Goal: Task Accomplishment & Management: Complete application form

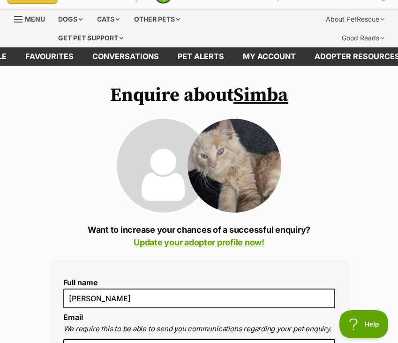
click at [265, 95] on link "Simba" at bounding box center [260, 94] width 54 height 23
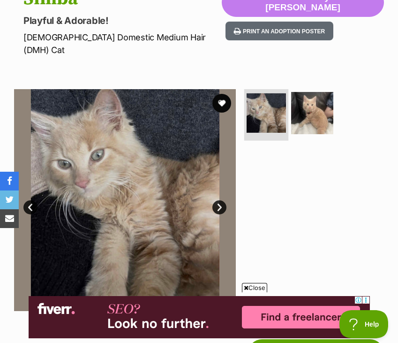
click at [266, 101] on img at bounding box center [266, 112] width 39 height 39
click at [224, 200] on link "Next" at bounding box center [219, 207] width 14 height 14
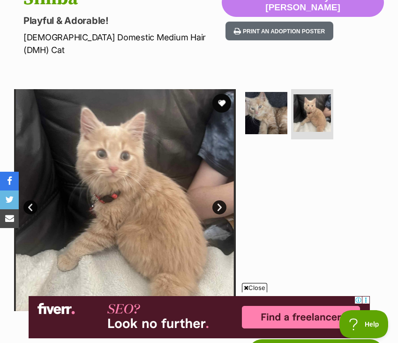
click at [220, 200] on link "Next" at bounding box center [219, 207] width 14 height 14
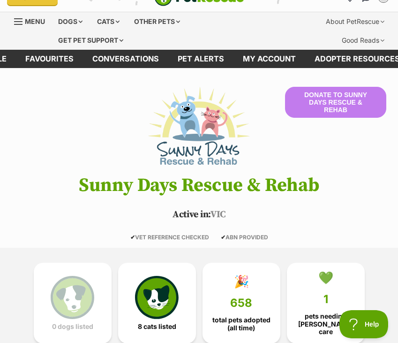
scroll to position [17, 0]
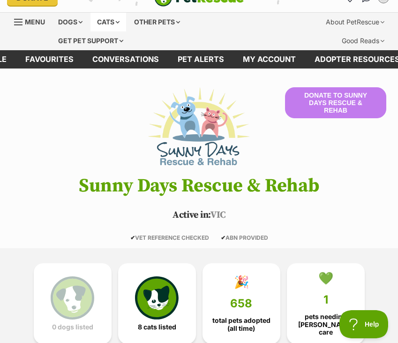
click at [112, 21] on div "Cats" at bounding box center [108, 22] width 36 height 19
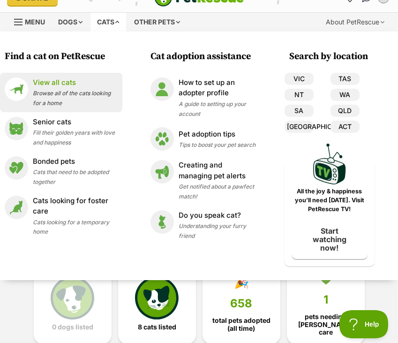
click at [75, 89] on div "View all cats Browse all of the cats looking for a home" at bounding box center [75, 92] width 85 height 30
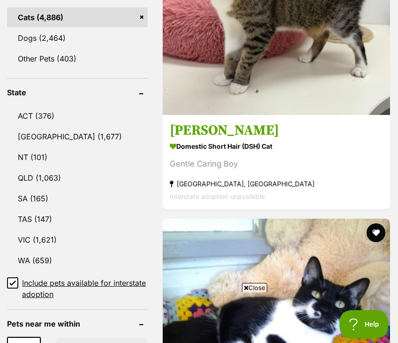
scroll to position [511, 0]
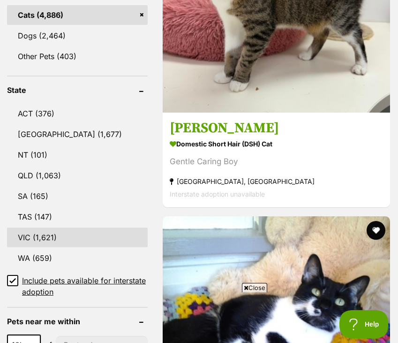
click at [46, 227] on link "VIC (1,621)" at bounding box center [77, 237] width 141 height 20
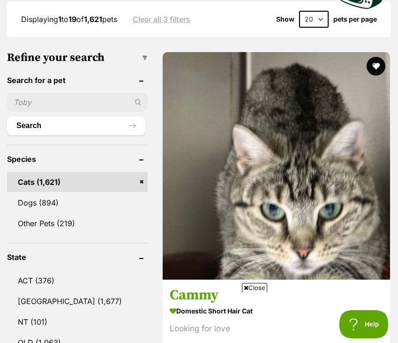
scroll to position [338, 0]
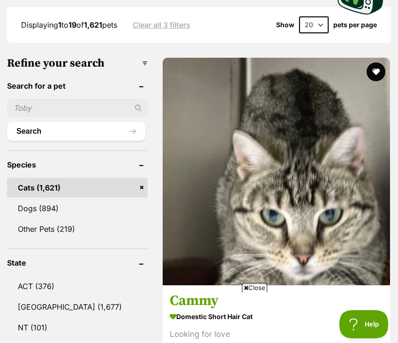
click at [71, 178] on link "Cats (1,621)" at bounding box center [77, 188] width 141 height 20
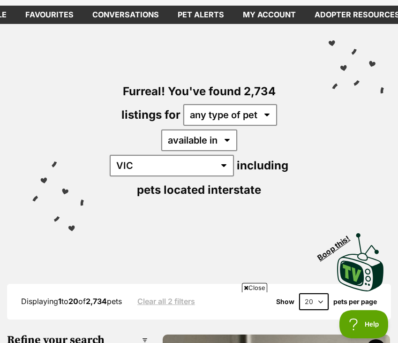
scroll to position [77, 0]
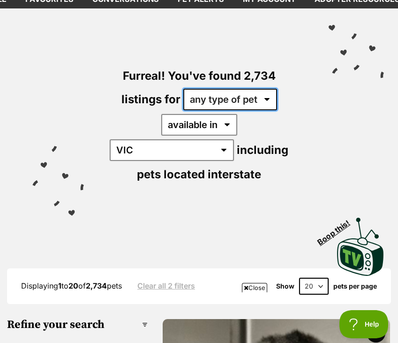
click at [266, 99] on select "any type of pet cats dogs other pets" at bounding box center [230, 100] width 94 height 22
select select "Cats"
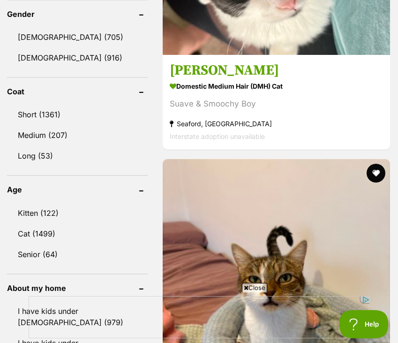
scroll to position [902, 0]
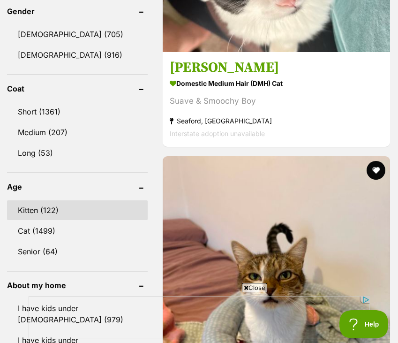
click at [33, 200] on link "Kitten (122)" at bounding box center [77, 210] width 141 height 20
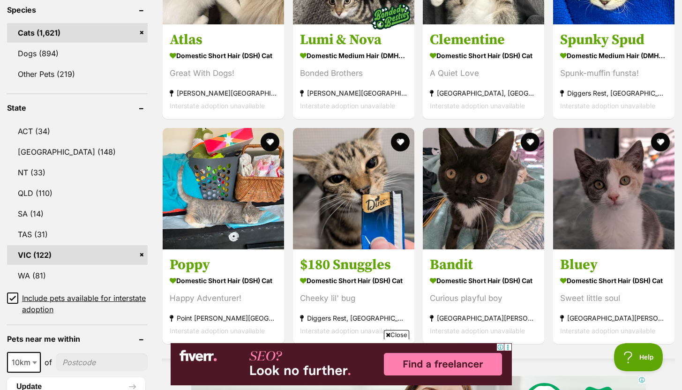
scroll to position [409, 0]
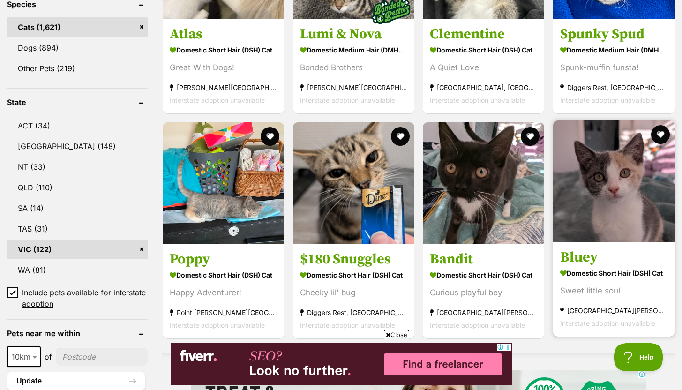
click at [398, 239] on img at bounding box center [613, 180] width 121 height 121
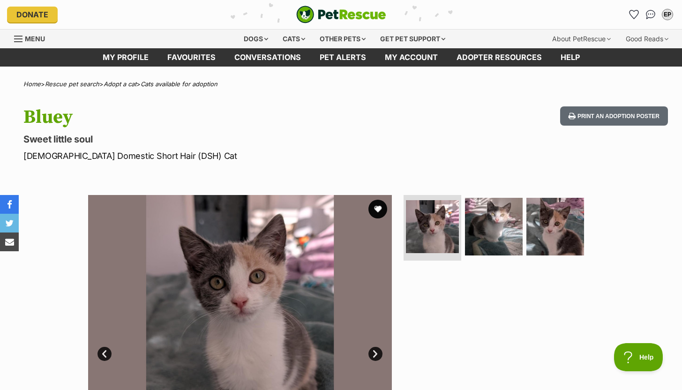
click at [373, 354] on link "Next" at bounding box center [376, 354] width 14 height 14
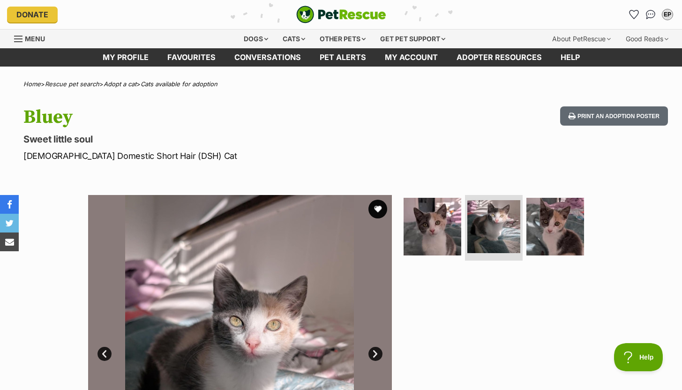
click at [373, 354] on link "Next" at bounding box center [376, 354] width 14 height 14
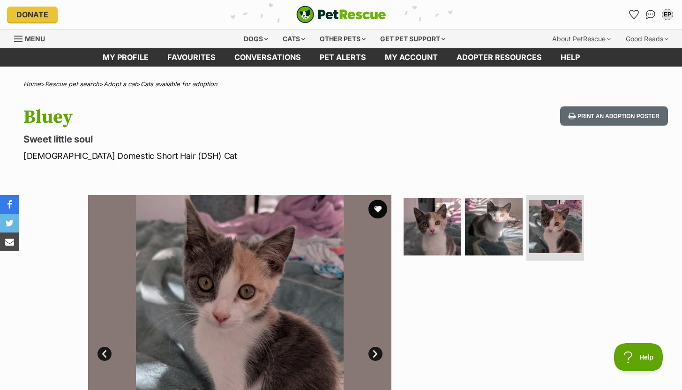
click at [373, 354] on link "Next" at bounding box center [376, 354] width 14 height 14
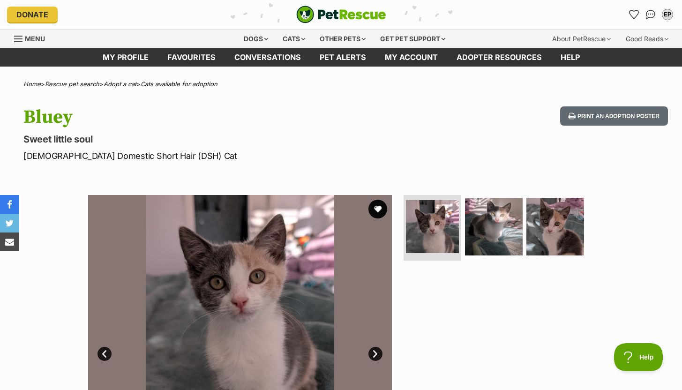
click at [373, 354] on link "Next" at bounding box center [376, 354] width 14 height 14
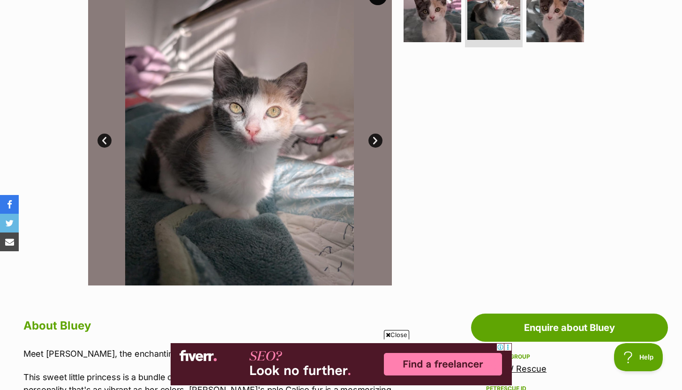
scroll to position [211, 0]
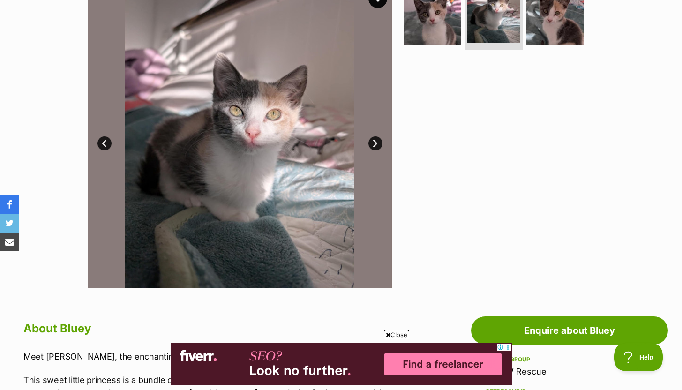
click at [375, 143] on link "Next" at bounding box center [376, 143] width 14 height 14
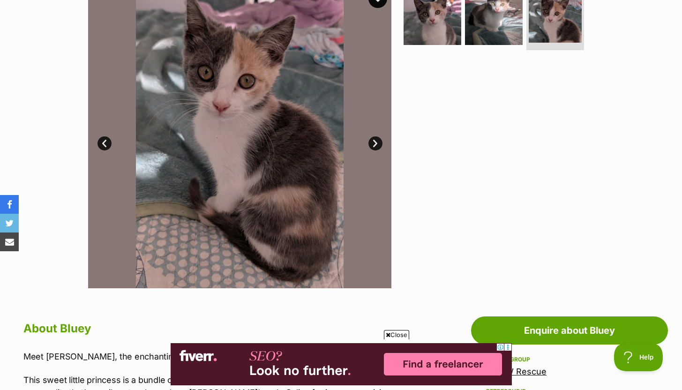
click at [375, 143] on link "Next" at bounding box center [376, 143] width 14 height 14
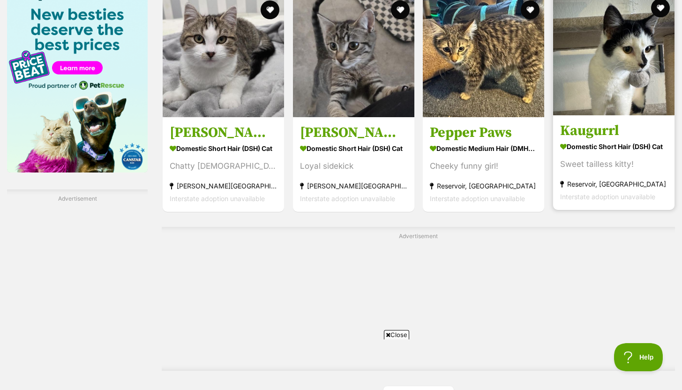
scroll to position [1474, 0]
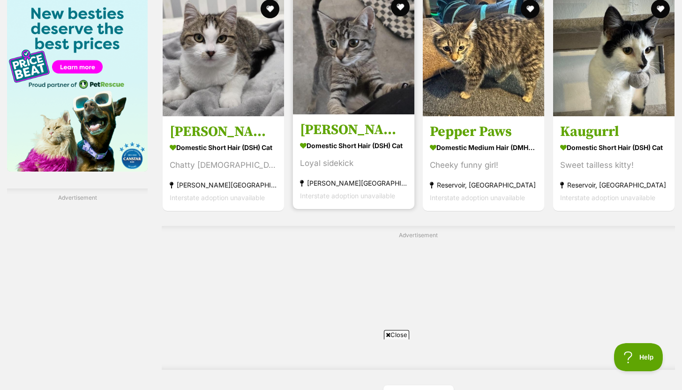
click at [349, 131] on h3 "[PERSON_NAME]" at bounding box center [353, 130] width 107 height 18
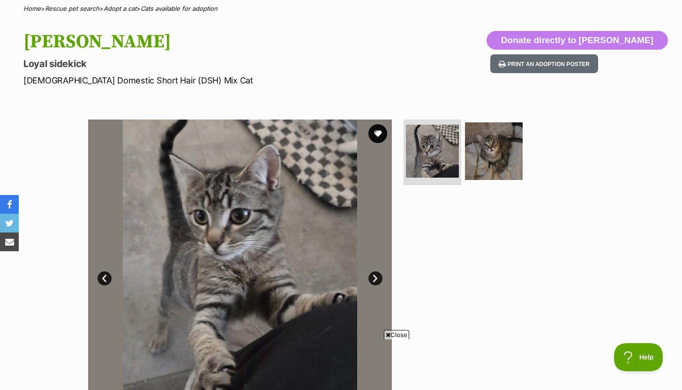
click at [376, 279] on link "Next" at bounding box center [376, 278] width 14 height 14
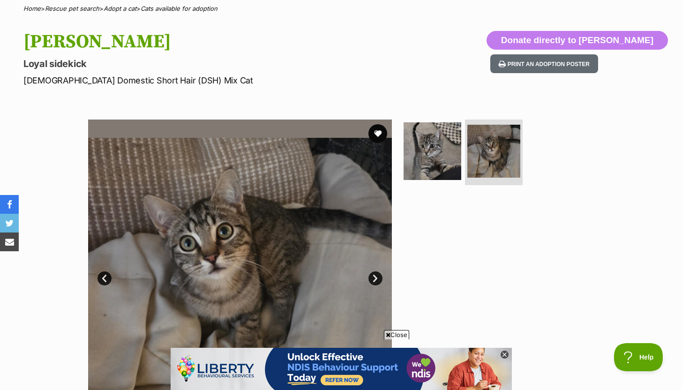
click at [376, 279] on link "Next" at bounding box center [376, 278] width 14 height 14
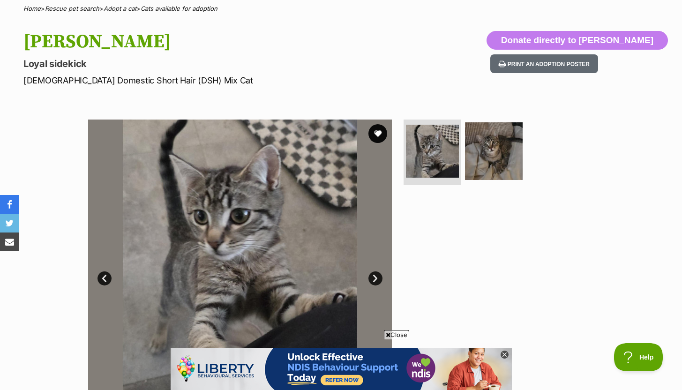
click at [135, 35] on h1 "Frankie" at bounding box center [219, 42] width 392 height 22
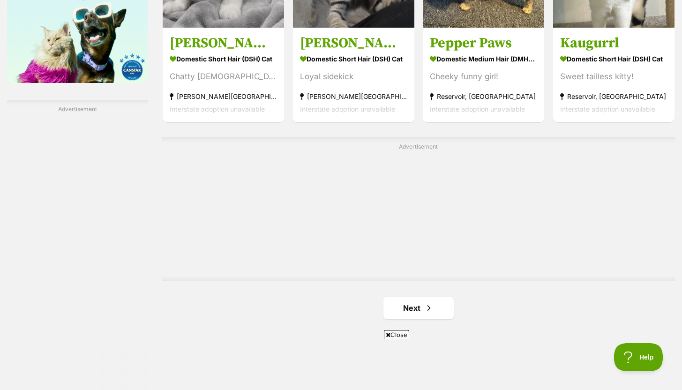
scroll to position [1563, 0]
click at [407, 296] on link "Next" at bounding box center [419, 307] width 70 height 23
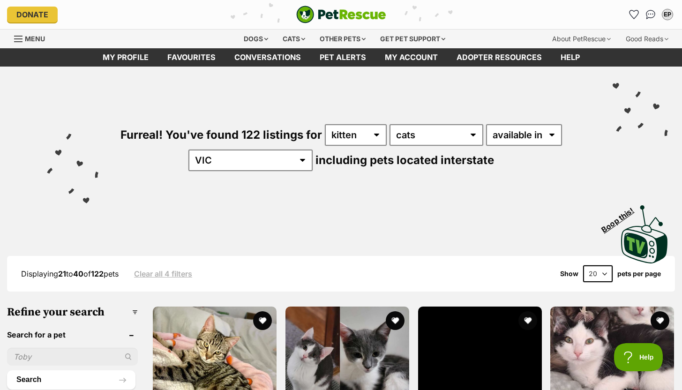
scroll to position [3, 0]
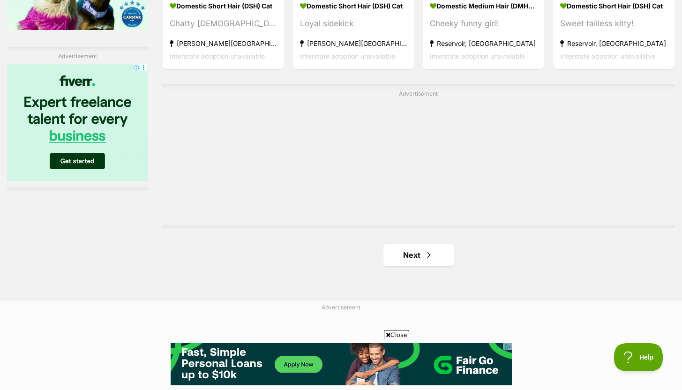
scroll to position [1605, 0]
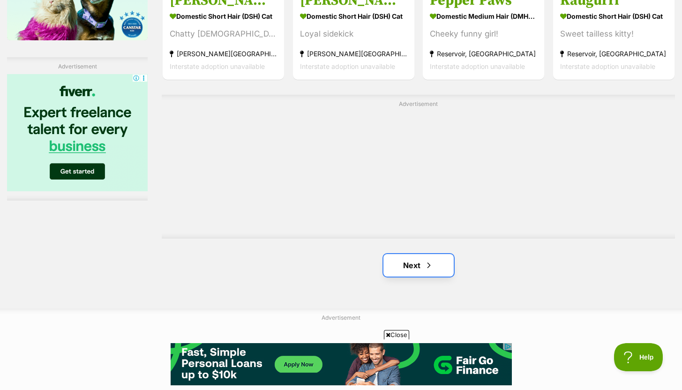
click at [412, 254] on link "Next" at bounding box center [419, 265] width 70 height 23
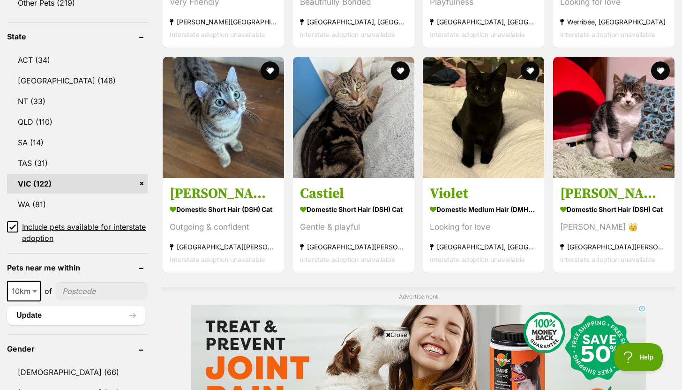
scroll to position [478, 0]
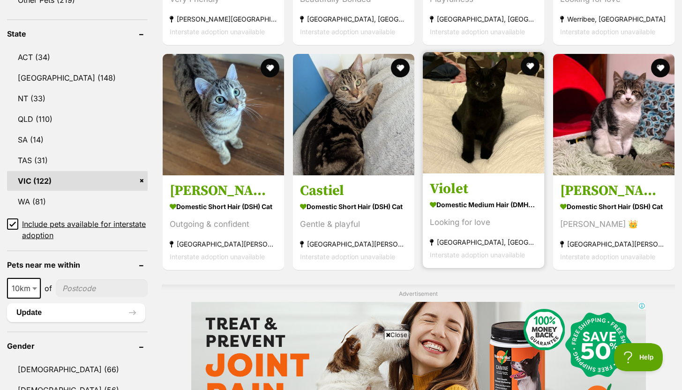
click at [456, 196] on h3 "Violet" at bounding box center [483, 189] width 107 height 18
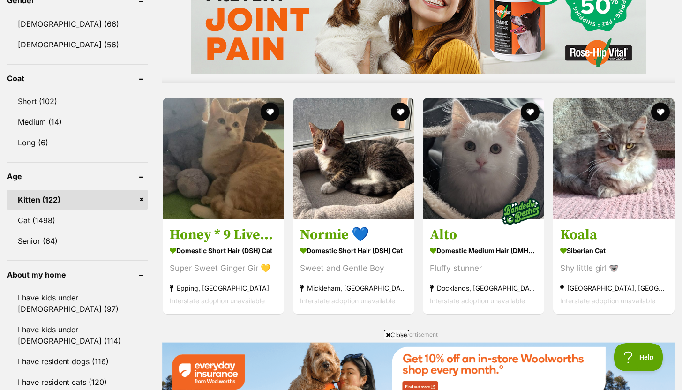
scroll to position [851, 0]
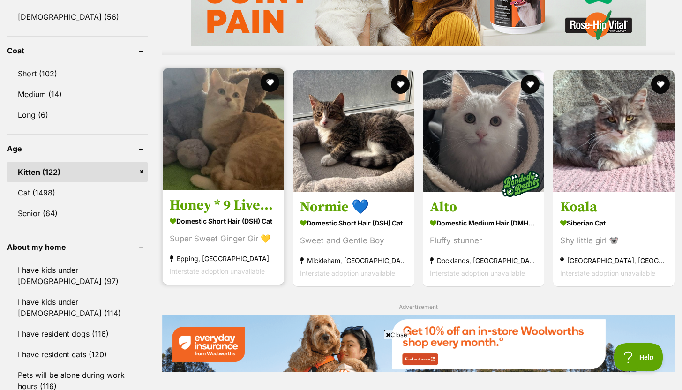
click at [218, 208] on h3 "Honey * 9 Lives Project Rescue*" at bounding box center [223, 205] width 107 height 18
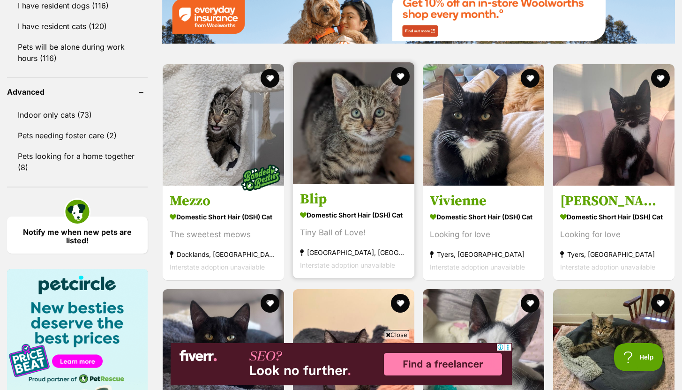
scroll to position [1180, 0]
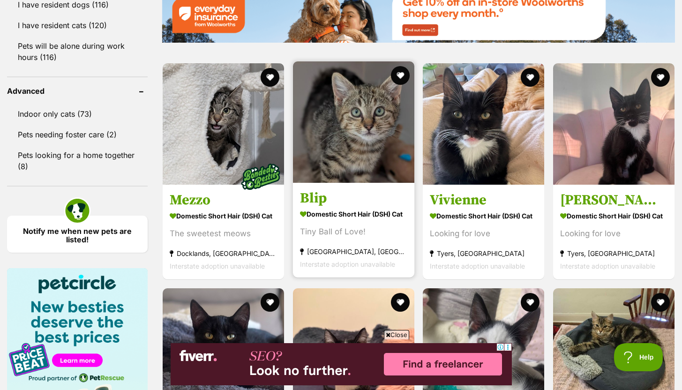
click at [325, 203] on h3 "Blip" at bounding box center [353, 198] width 107 height 18
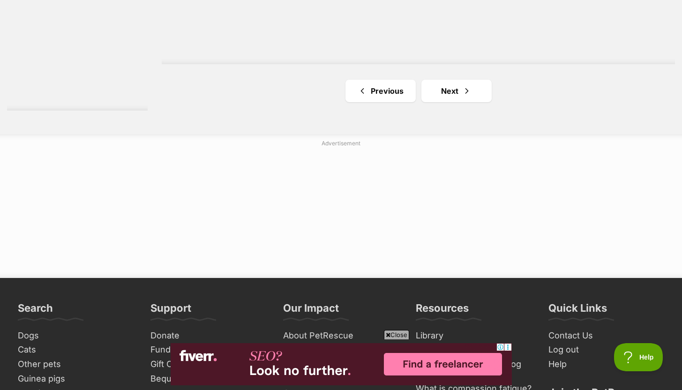
scroll to position [1780, 0]
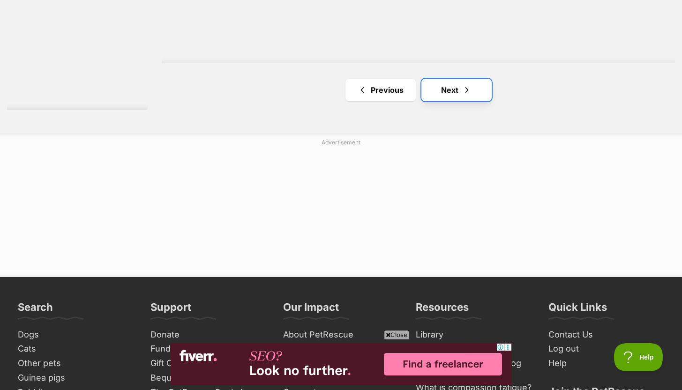
click at [453, 88] on link "Next" at bounding box center [457, 90] width 70 height 23
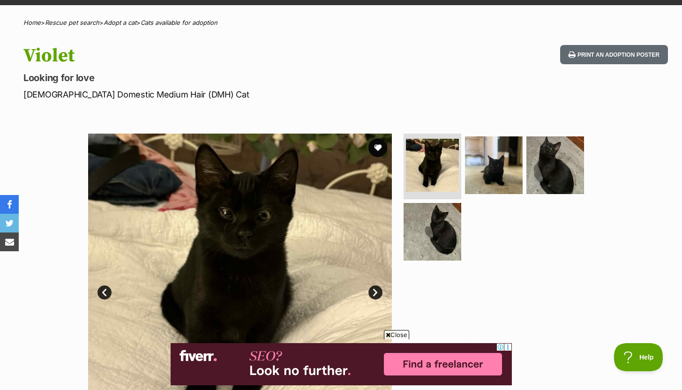
click at [377, 291] on link "Next" at bounding box center [376, 293] width 14 height 14
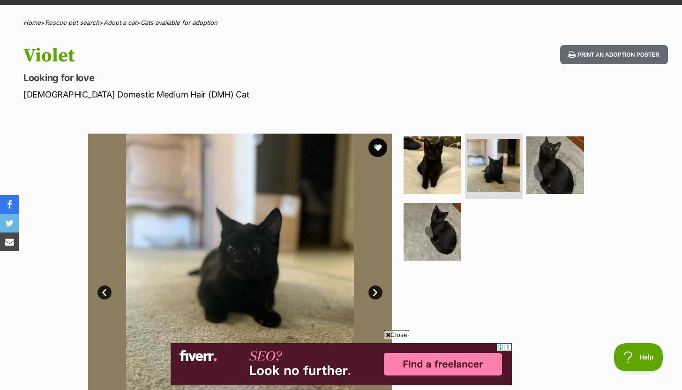
click at [377, 291] on link "Next" at bounding box center [376, 293] width 14 height 14
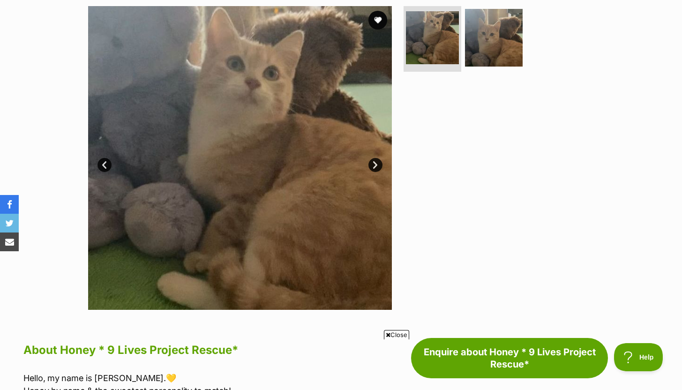
click at [372, 160] on link "Next" at bounding box center [376, 165] width 14 height 14
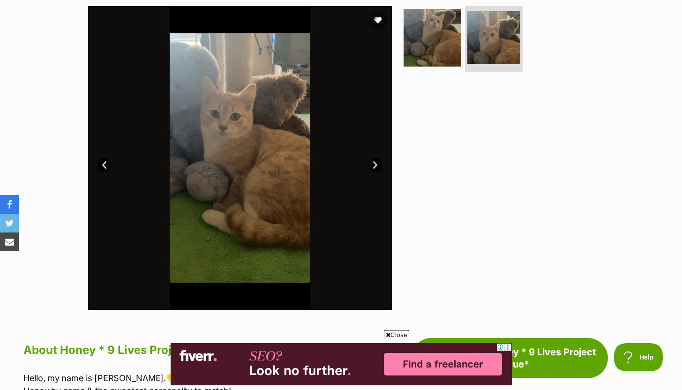
click at [372, 160] on link "Next" at bounding box center [376, 165] width 14 height 14
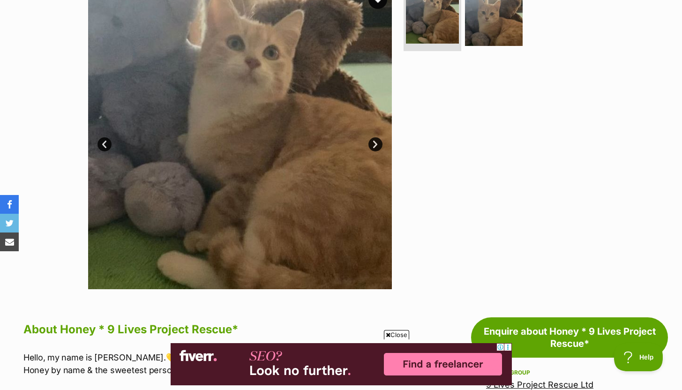
scroll to position [208, 0]
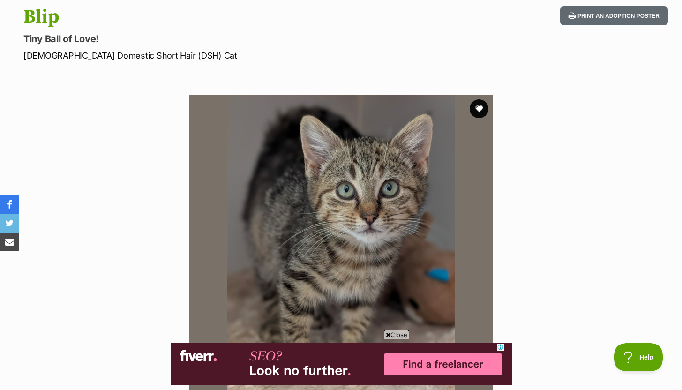
scroll to position [105, 0]
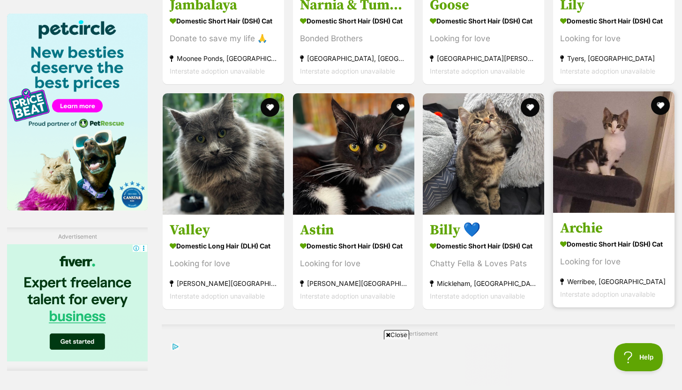
click at [587, 233] on h3 "Archie" at bounding box center [613, 228] width 107 height 18
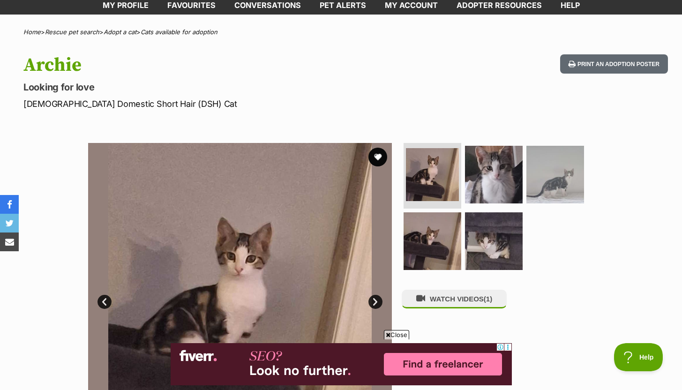
click at [376, 301] on link "Next" at bounding box center [376, 302] width 14 height 14
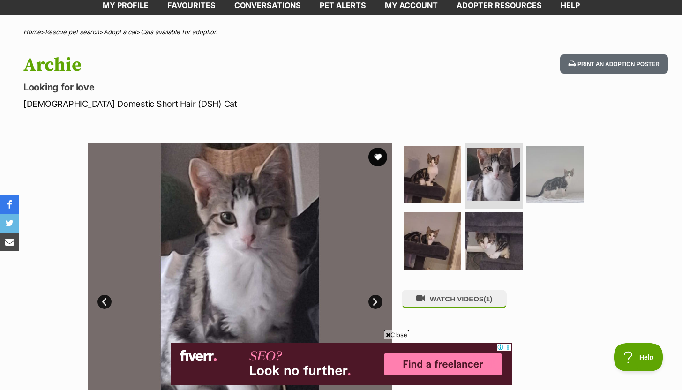
click at [376, 301] on link "Next" at bounding box center [376, 302] width 14 height 14
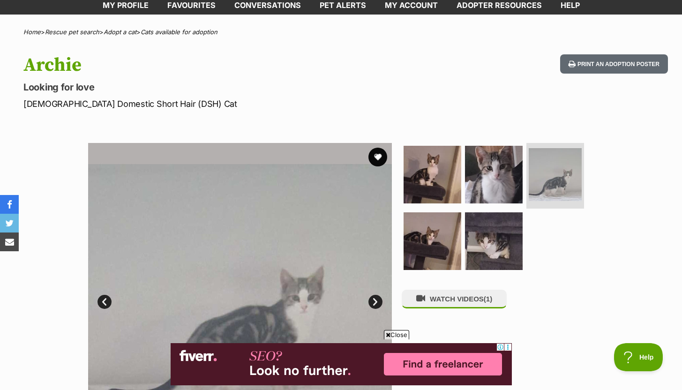
click at [376, 301] on link "Next" at bounding box center [376, 302] width 14 height 14
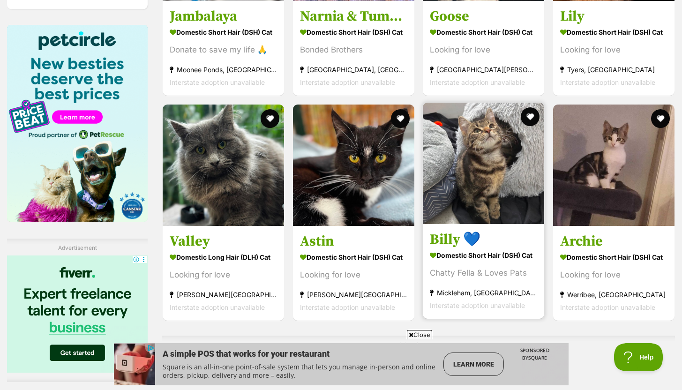
click at [443, 241] on h3 "Billy 💙" at bounding box center [483, 240] width 107 height 18
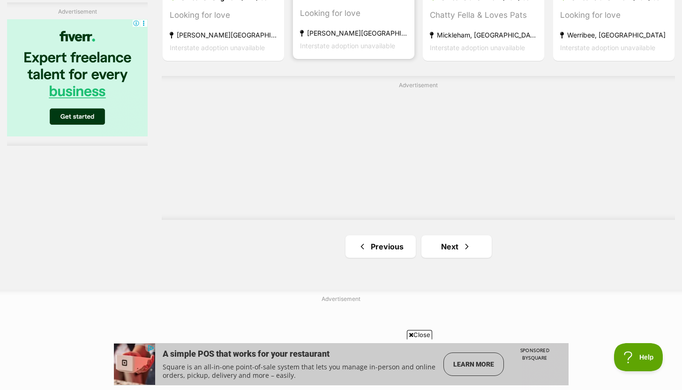
scroll to position [1687, 0]
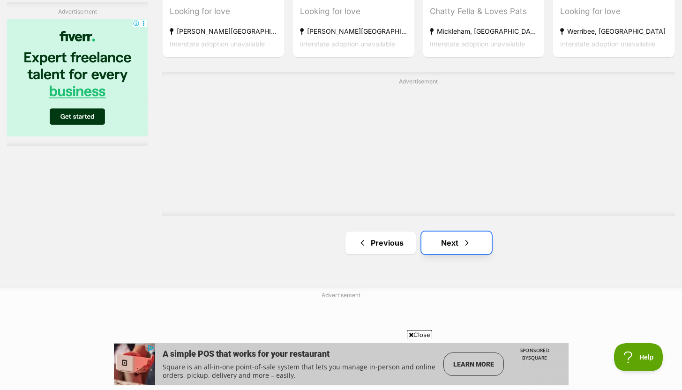
click at [440, 247] on link "Next" at bounding box center [457, 243] width 70 height 23
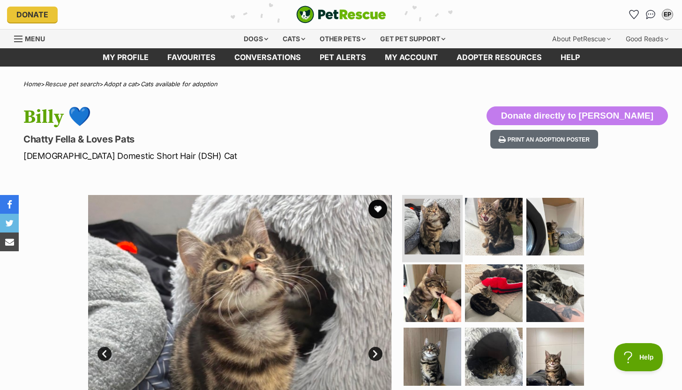
click at [437, 239] on img at bounding box center [433, 227] width 56 height 56
click at [375, 354] on link "Next" at bounding box center [376, 354] width 14 height 14
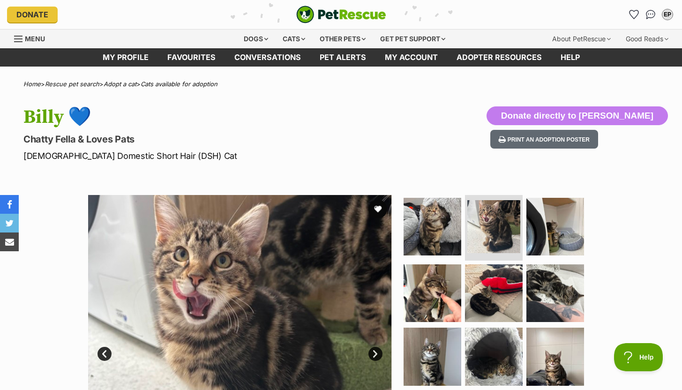
click at [375, 354] on link "Next" at bounding box center [376, 354] width 14 height 14
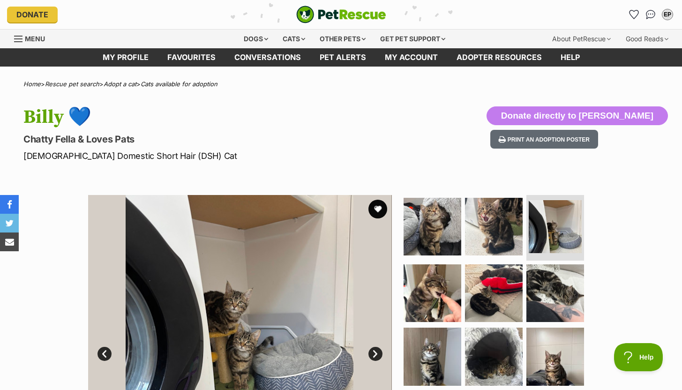
click at [375, 354] on link "Next" at bounding box center [376, 354] width 14 height 14
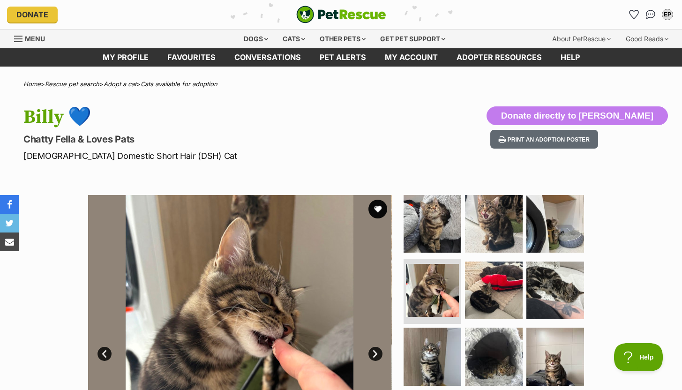
click at [375, 354] on link "Next" at bounding box center [376, 354] width 14 height 14
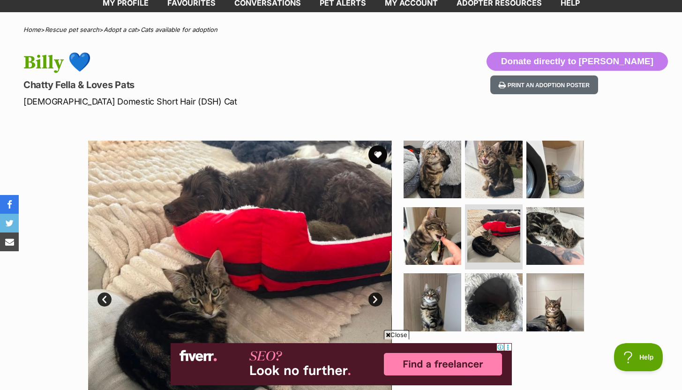
scroll to position [66, 0]
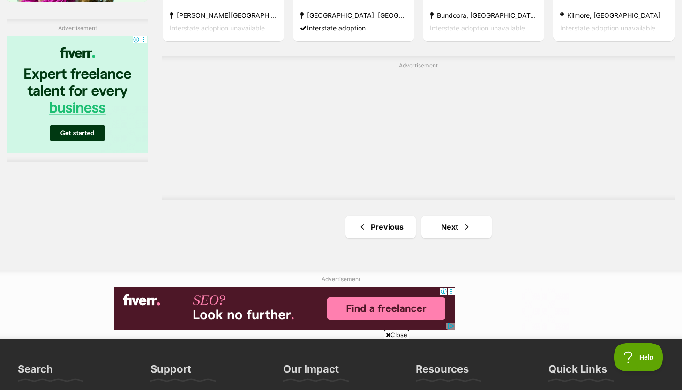
scroll to position [1645, 0]
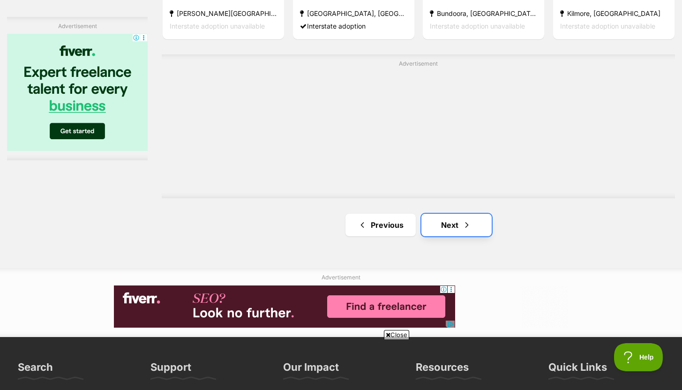
click at [449, 227] on link "Next" at bounding box center [457, 225] width 70 height 23
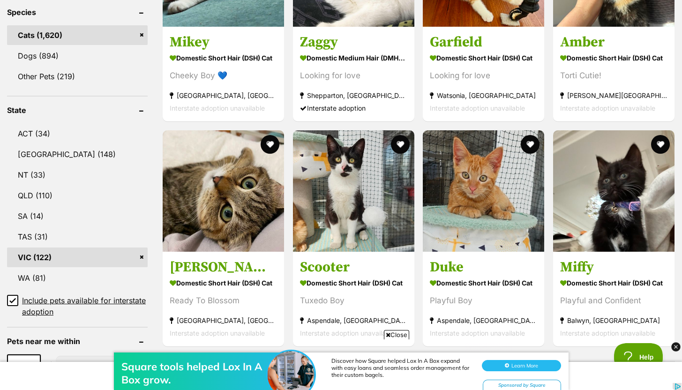
scroll to position [406, 0]
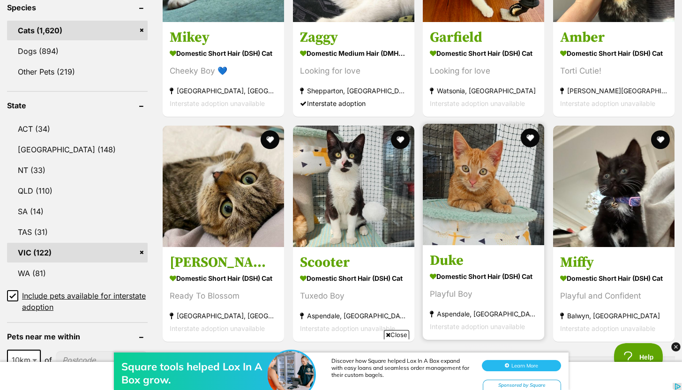
click at [455, 275] on strong "Domestic Short Hair (DSH) Cat" at bounding box center [483, 276] width 107 height 14
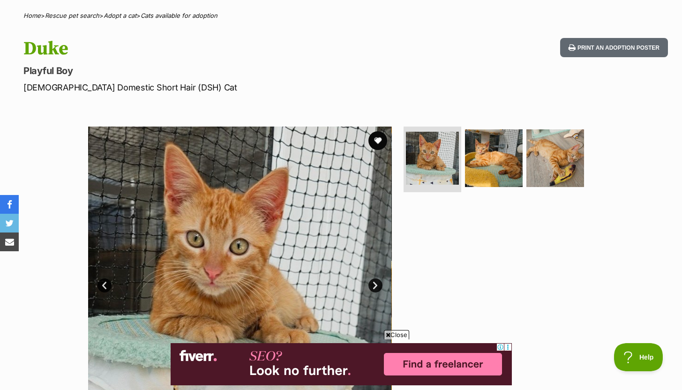
click at [374, 287] on link "Next" at bounding box center [376, 286] width 14 height 14
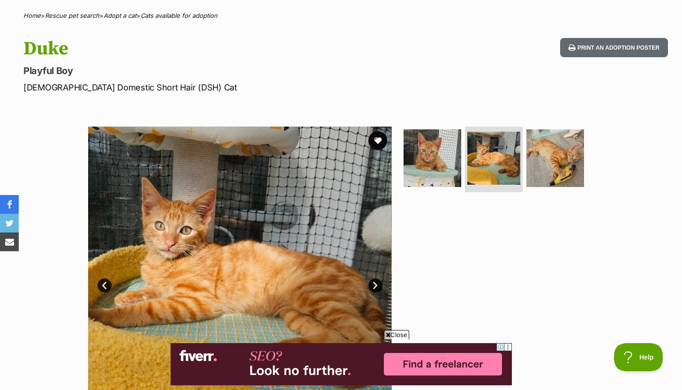
click at [374, 287] on link "Next" at bounding box center [376, 286] width 14 height 14
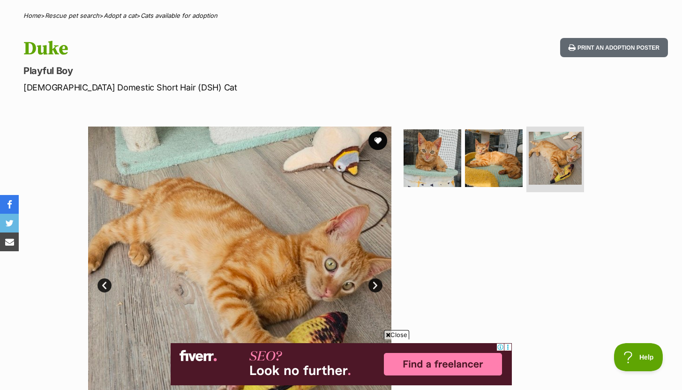
click at [375, 287] on link "Next" at bounding box center [376, 286] width 14 height 14
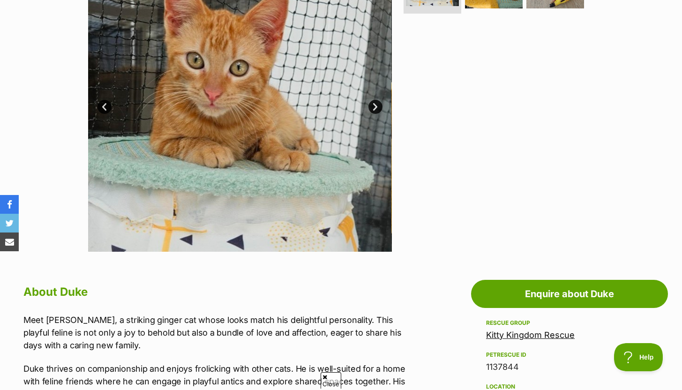
click at [372, 105] on link "Next" at bounding box center [376, 107] width 14 height 14
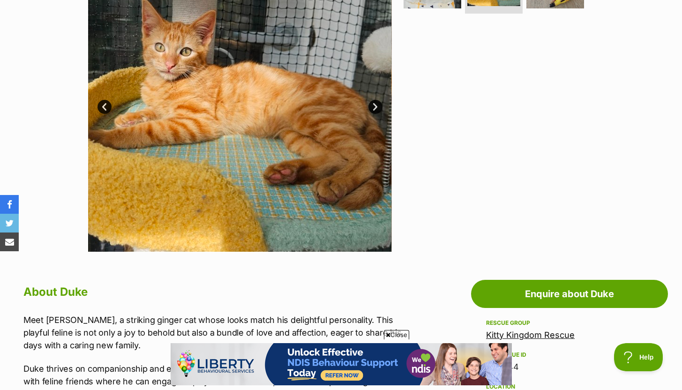
click at [372, 105] on link "Next" at bounding box center [376, 107] width 14 height 14
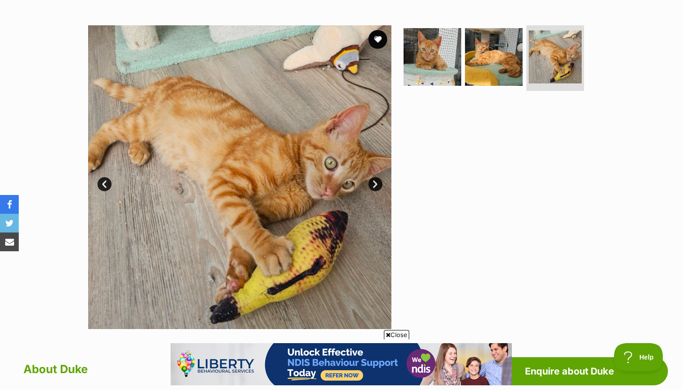
scroll to position [168, 0]
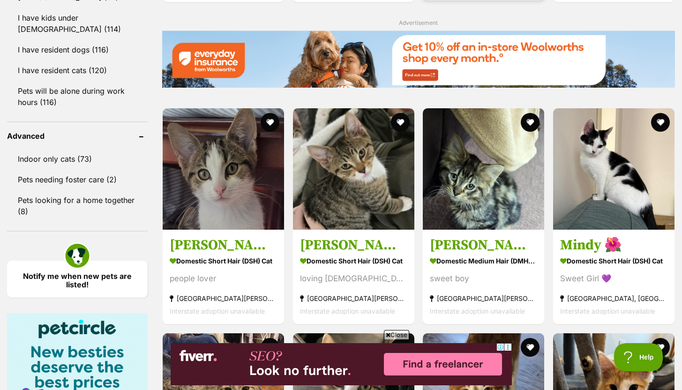
scroll to position [1136, 0]
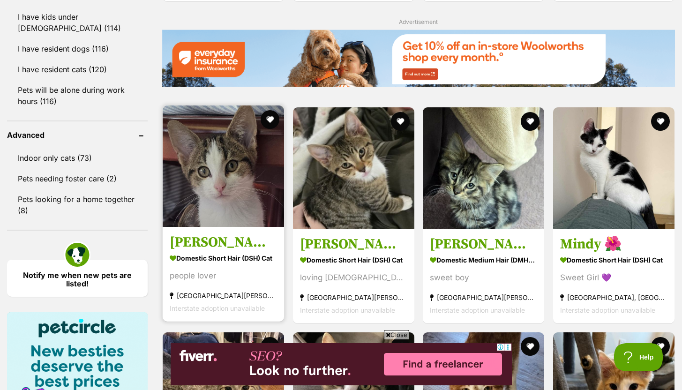
click at [247, 253] on link "[PERSON_NAME] meet me at [GEOGRAPHIC_DATA] store Domestic Short Hair (DSH) Cat …" at bounding box center [223, 273] width 121 height 95
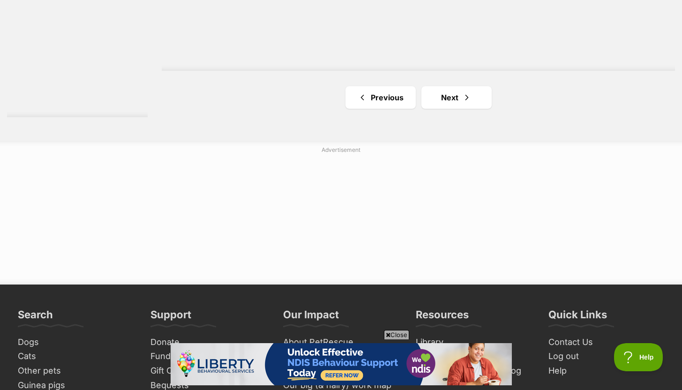
scroll to position [1780, 0]
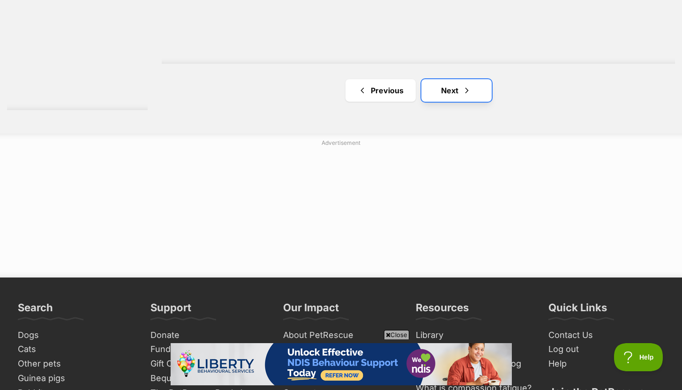
click at [451, 95] on link "Next" at bounding box center [457, 90] width 70 height 23
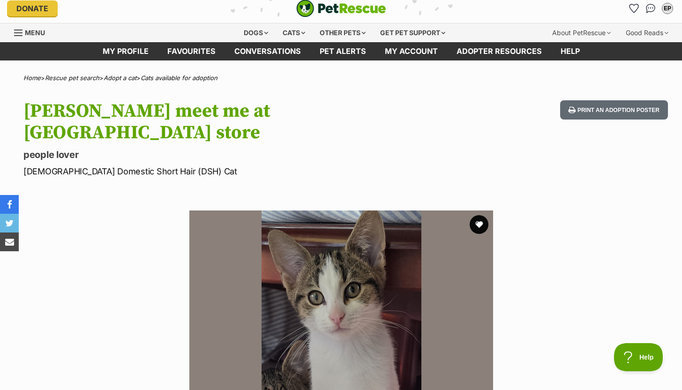
scroll to position [5, 0]
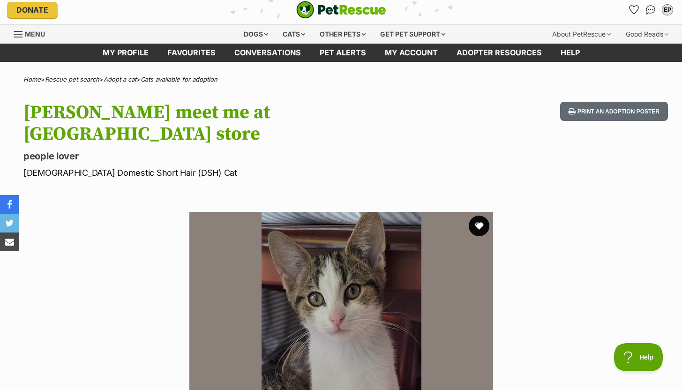
click at [479, 216] on button "favourite" at bounding box center [479, 226] width 21 height 21
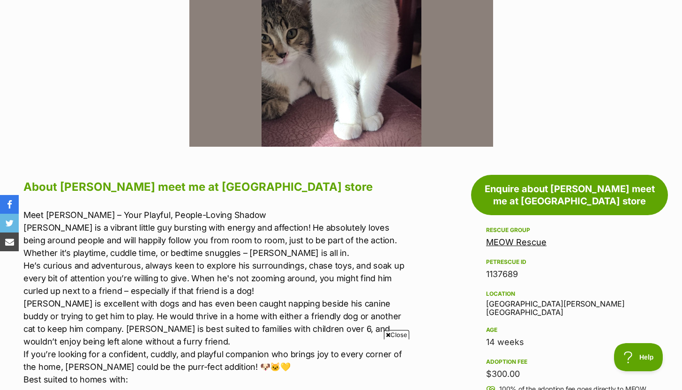
scroll to position [375, 0]
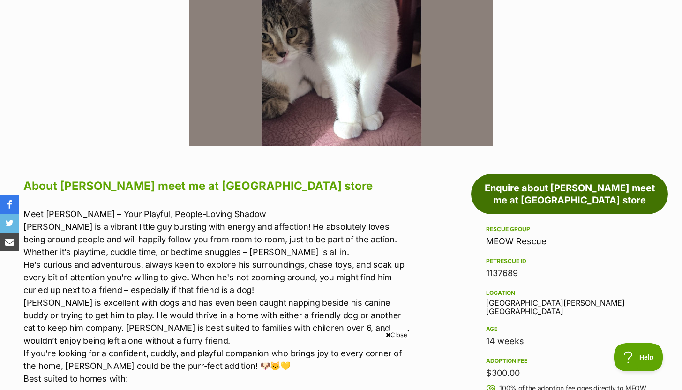
click at [576, 174] on link "Enquire about [PERSON_NAME] meet me at [GEOGRAPHIC_DATA] store" at bounding box center [569, 194] width 197 height 40
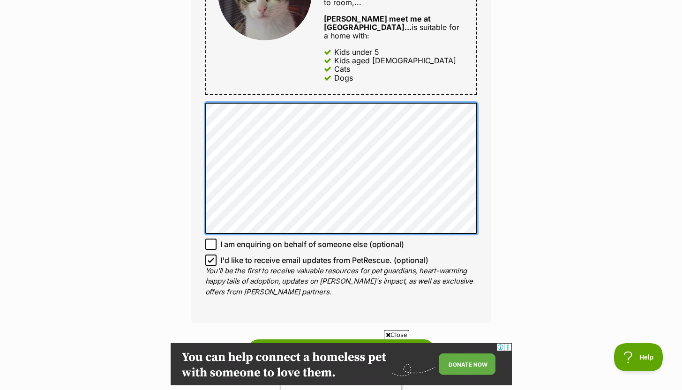
scroll to position [671, 0]
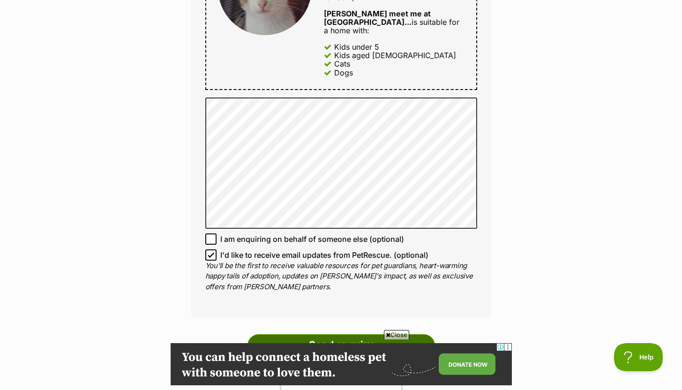
click at [329, 334] on input "Send enquiry" at bounding box center [342, 345] width 188 height 22
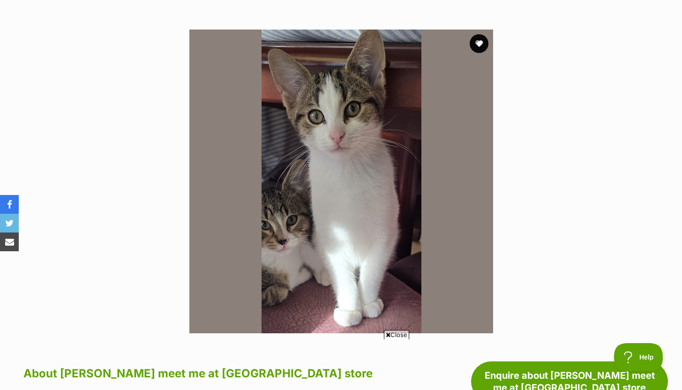
scroll to position [185, 0]
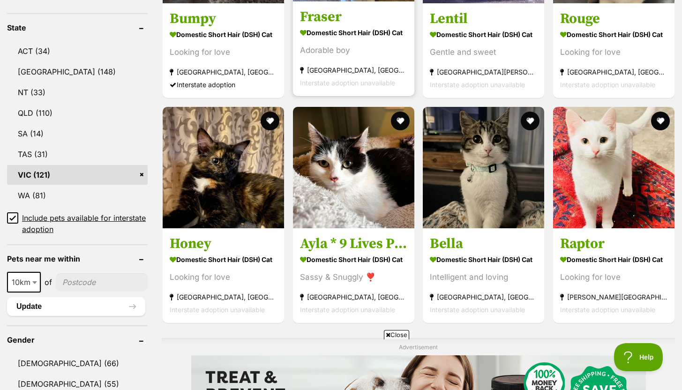
scroll to position [487, 0]
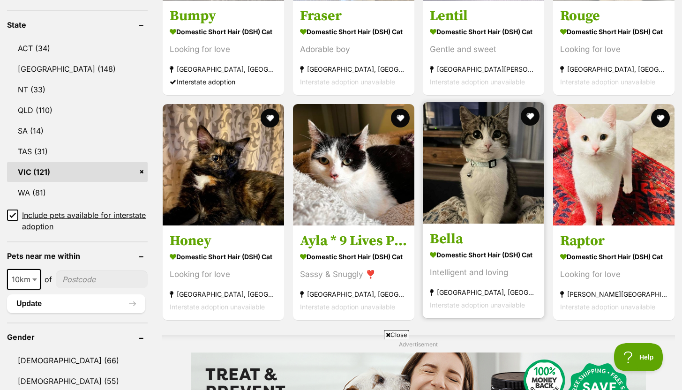
click at [468, 257] on strong "Domestic Short Hair (DSH) Cat" at bounding box center [483, 255] width 107 height 14
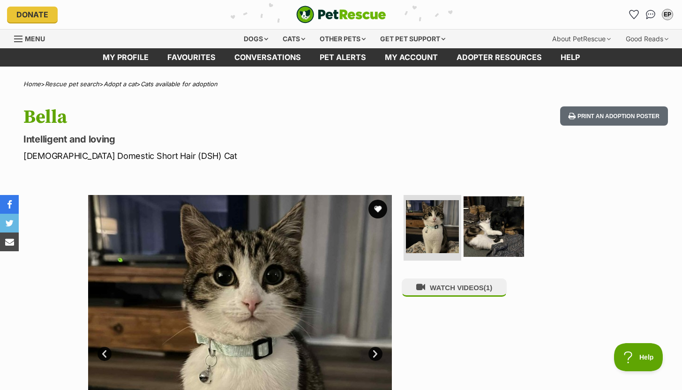
click at [488, 238] on img at bounding box center [494, 226] width 60 height 60
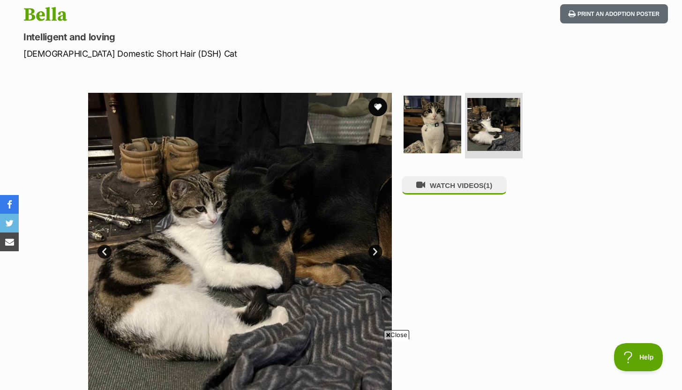
scroll to position [104, 0]
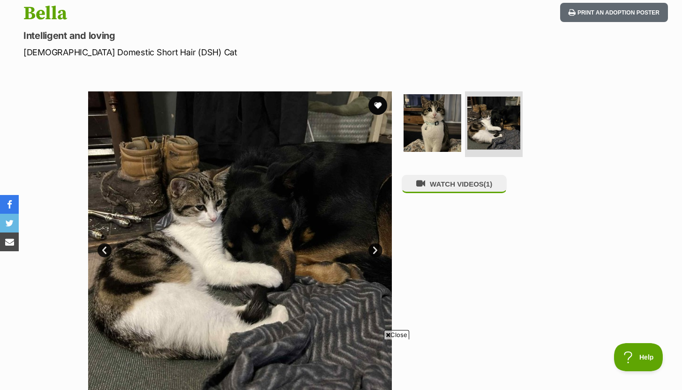
click at [373, 250] on link "Next" at bounding box center [376, 250] width 14 height 14
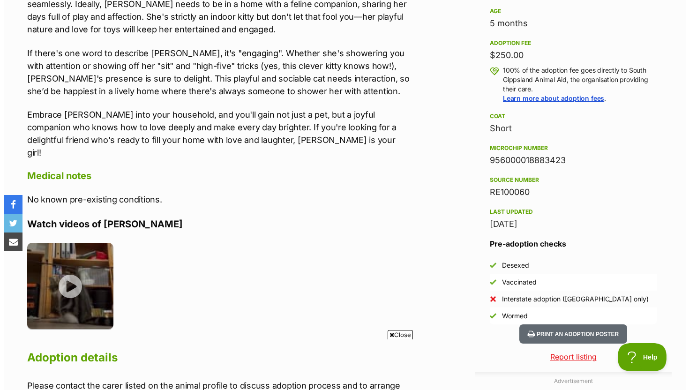
scroll to position [651, 0]
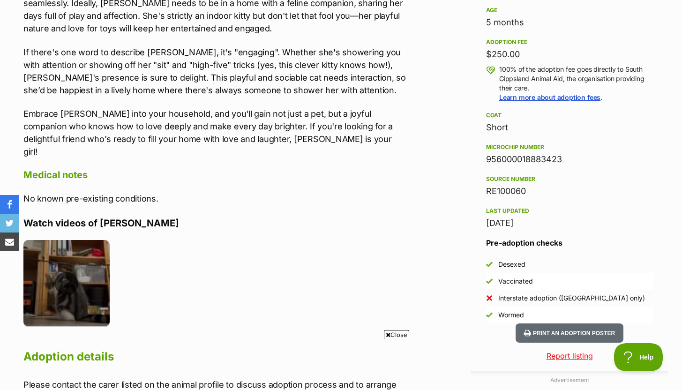
click at [64, 259] on img at bounding box center [66, 283] width 86 height 86
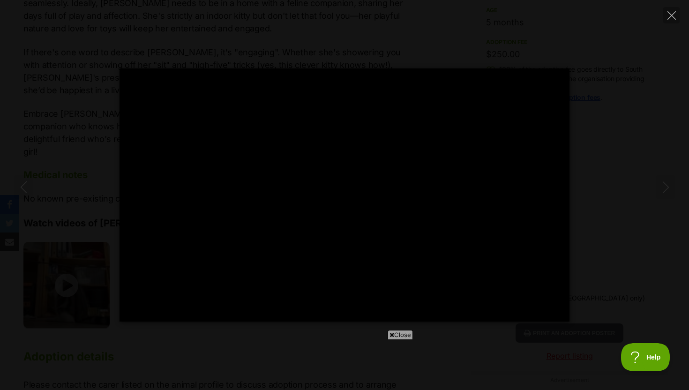
type input "100"
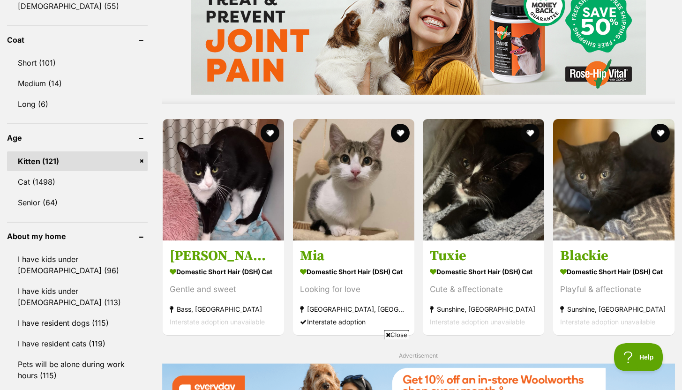
scroll to position [863, 0]
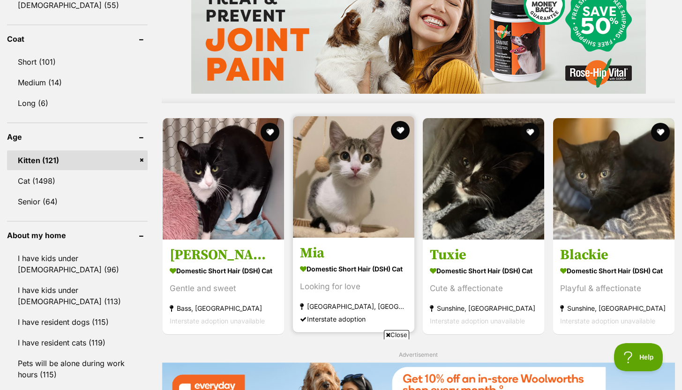
click at [361, 266] on strong "Domestic Short Hair (DSH) Cat" at bounding box center [353, 269] width 107 height 14
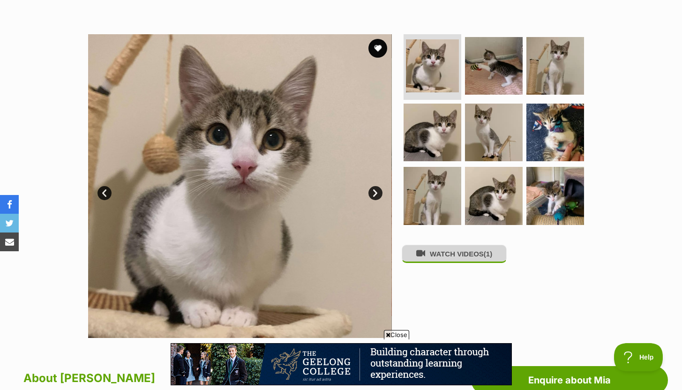
click at [440, 258] on button "WATCH VIDEOS (1)" at bounding box center [454, 254] width 105 height 18
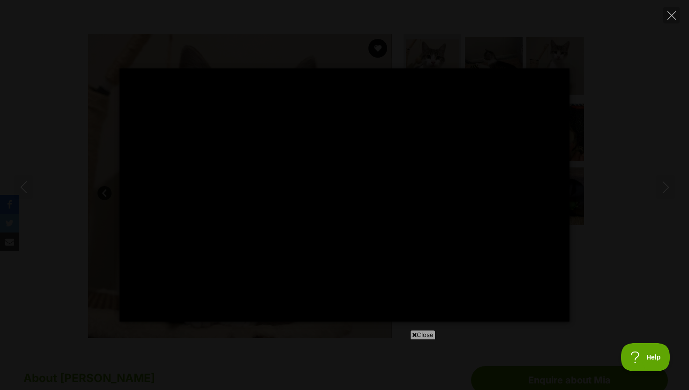
type input "100"
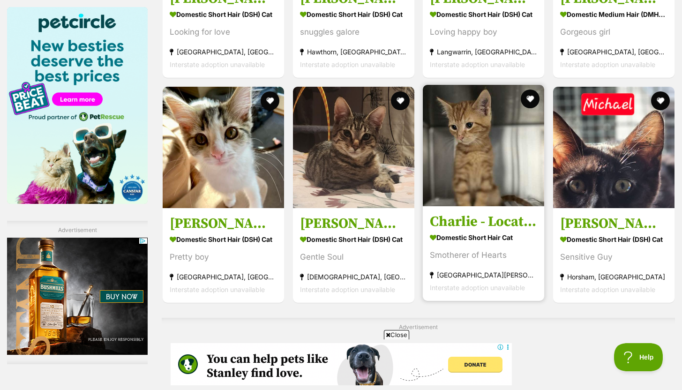
click at [480, 222] on h3 "Charlie - Located in [GEOGRAPHIC_DATA]" at bounding box center [483, 222] width 107 height 18
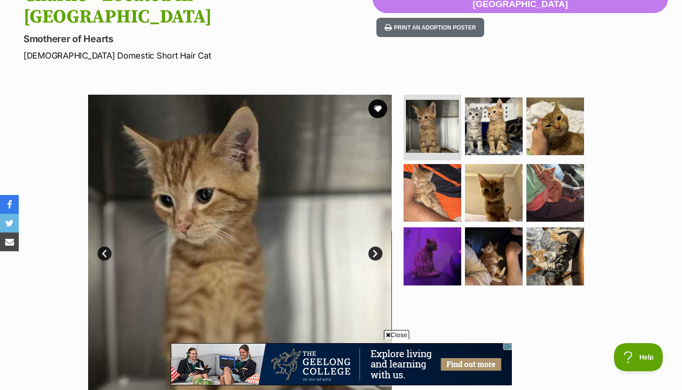
click at [377, 247] on link "Next" at bounding box center [376, 254] width 14 height 14
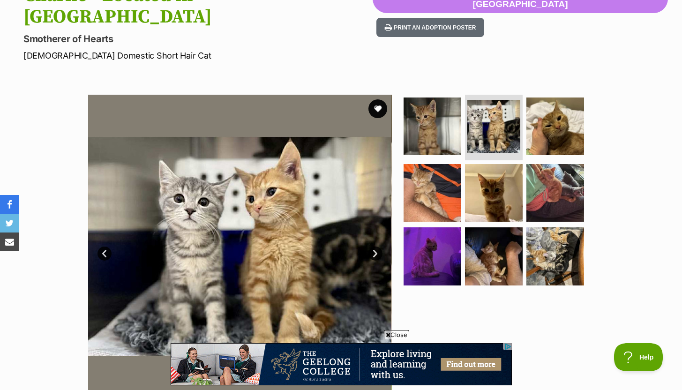
click at [377, 247] on link "Next" at bounding box center [376, 254] width 14 height 14
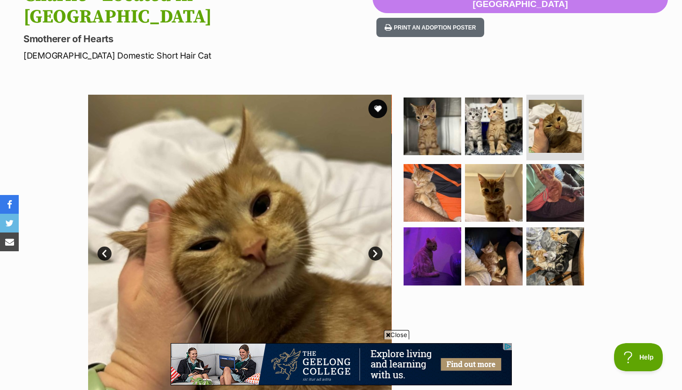
click at [378, 247] on link "Next" at bounding box center [376, 254] width 14 height 14
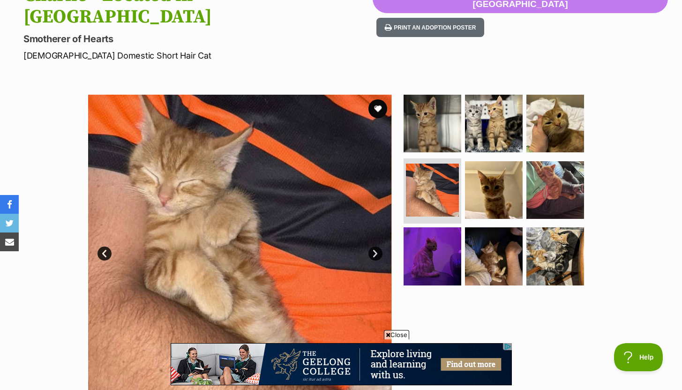
click at [378, 247] on link "Next" at bounding box center [376, 254] width 14 height 14
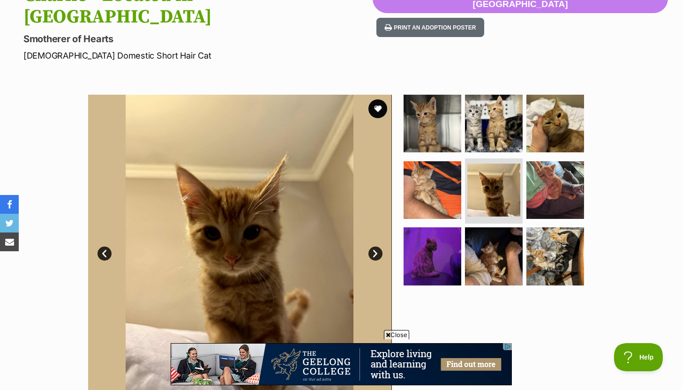
click at [378, 247] on link "Next" at bounding box center [376, 254] width 14 height 14
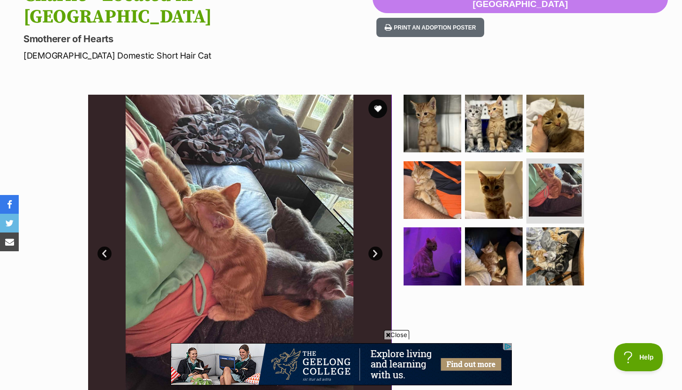
click at [378, 247] on link "Next" at bounding box center [376, 254] width 14 height 14
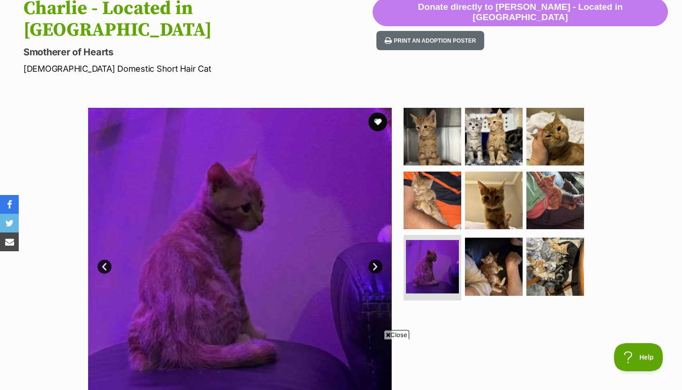
scroll to position [96, 0]
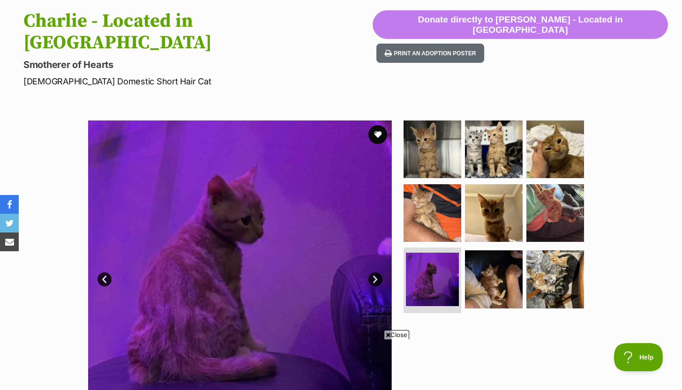
click at [376, 272] on link "Next" at bounding box center [376, 279] width 14 height 14
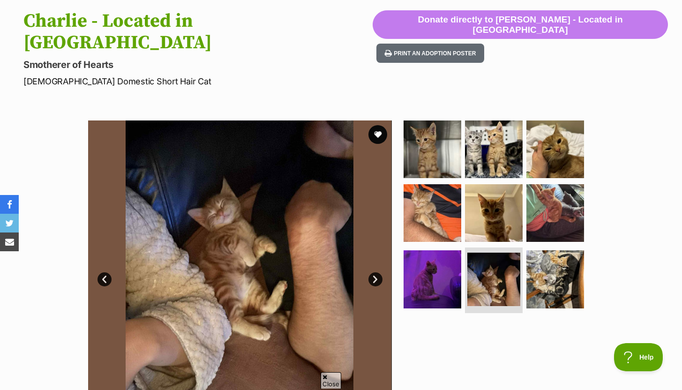
click at [376, 272] on link "Next" at bounding box center [376, 279] width 14 height 14
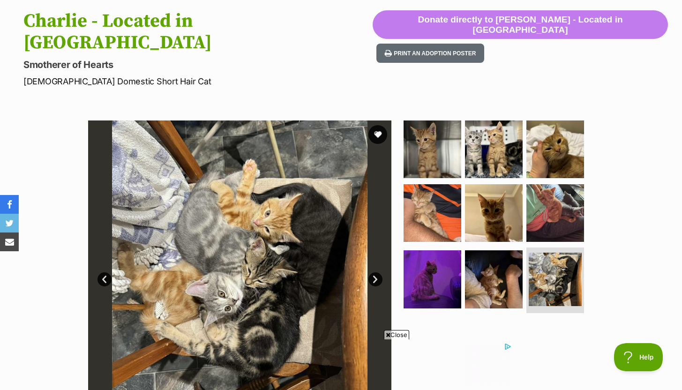
scroll to position [0, 0]
click at [371, 272] on link "Next" at bounding box center [376, 279] width 14 height 14
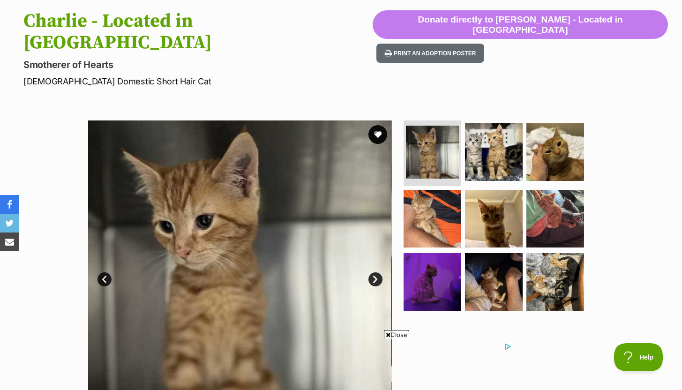
click at [371, 272] on link "Next" at bounding box center [376, 279] width 14 height 14
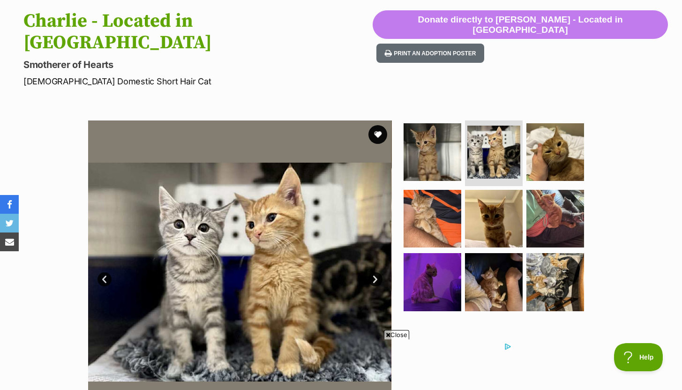
click at [371, 272] on link "Next" at bounding box center [376, 279] width 14 height 14
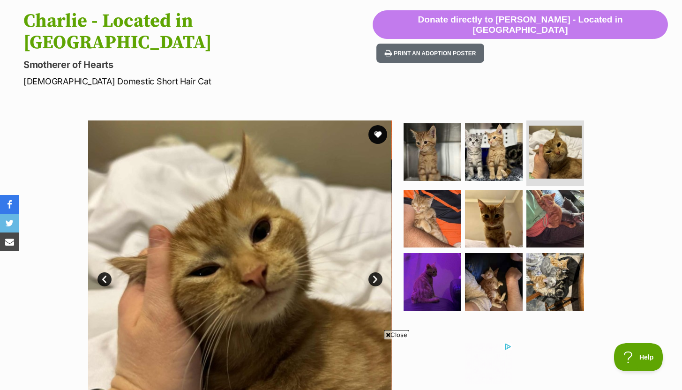
click at [371, 272] on link "Next" at bounding box center [376, 279] width 14 height 14
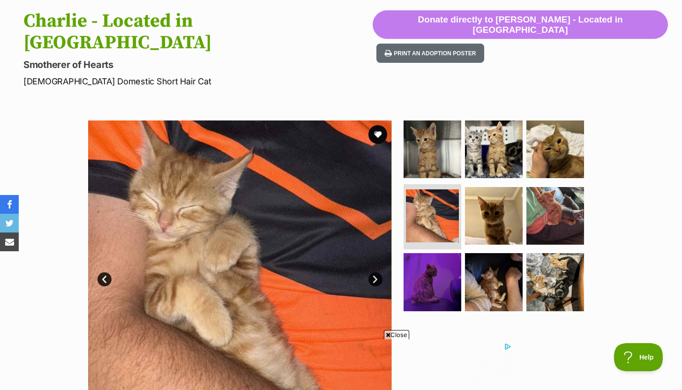
click at [371, 272] on link "Next" at bounding box center [376, 279] width 14 height 14
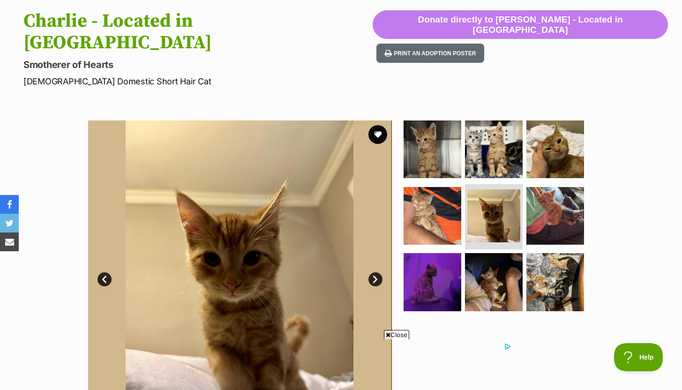
click at [371, 272] on link "Next" at bounding box center [376, 279] width 14 height 14
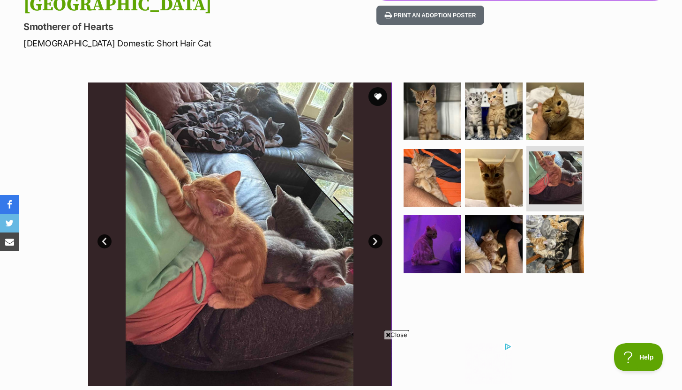
scroll to position [147, 0]
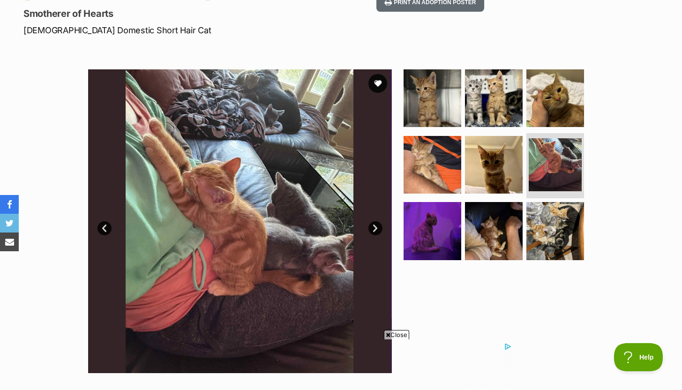
click at [375, 221] on link "Next" at bounding box center [376, 228] width 14 height 14
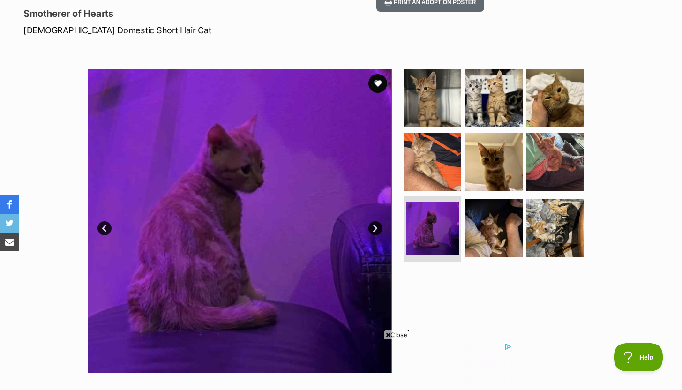
click at [375, 221] on link "Next" at bounding box center [376, 228] width 14 height 14
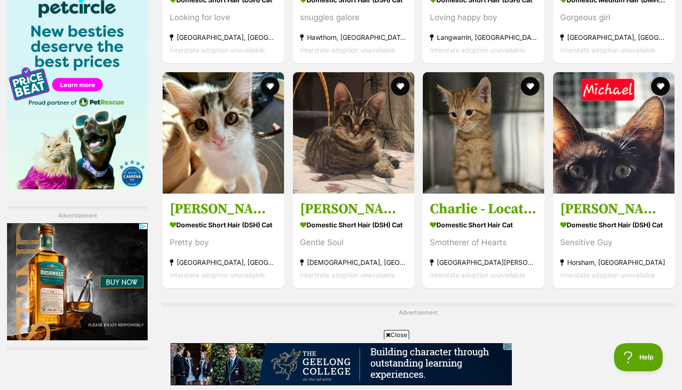
scroll to position [1446, 0]
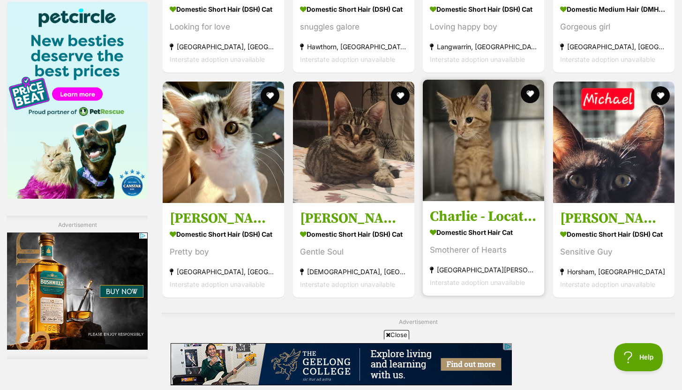
click at [481, 208] on h3 "Charlie - Located in [GEOGRAPHIC_DATA]" at bounding box center [483, 217] width 107 height 18
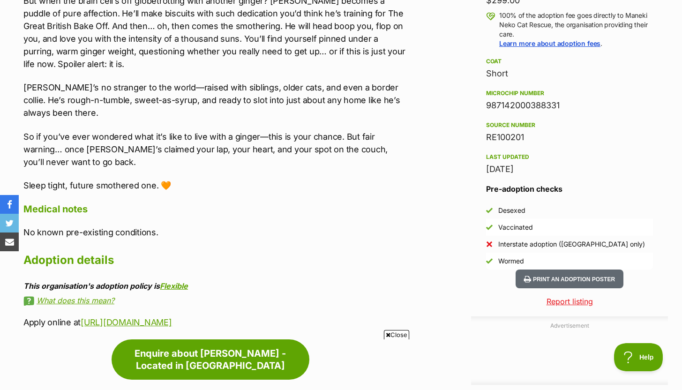
scroll to position [762, 0]
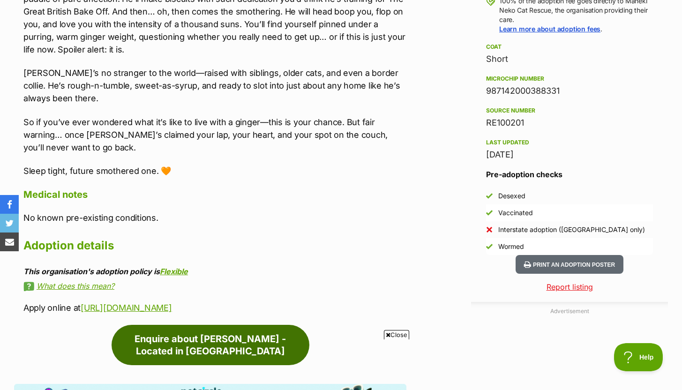
click at [228, 325] on link "Enquire about [PERSON_NAME] - Located in [GEOGRAPHIC_DATA]" at bounding box center [211, 345] width 198 height 40
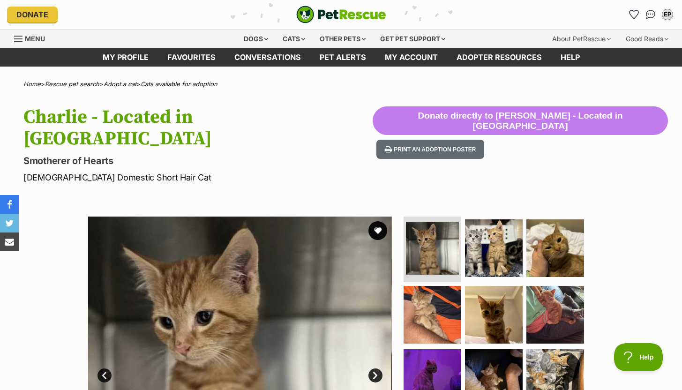
scroll to position [0, 0]
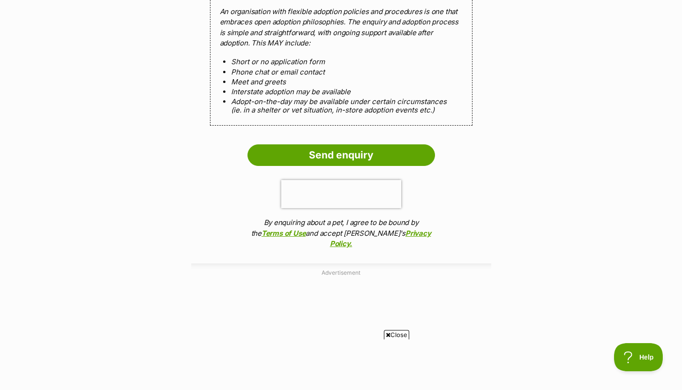
scroll to position [968, 0]
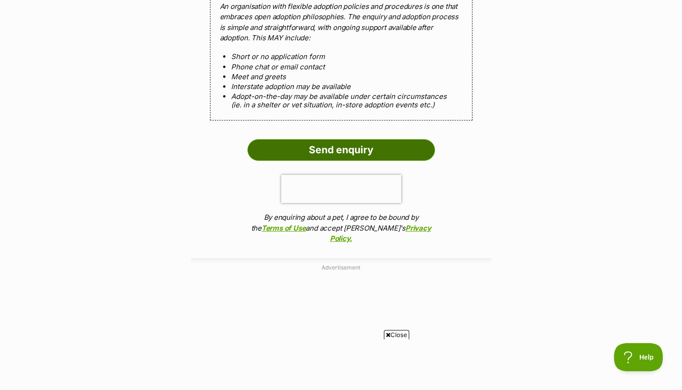
click at [356, 139] on input "Send enquiry" at bounding box center [342, 150] width 188 height 22
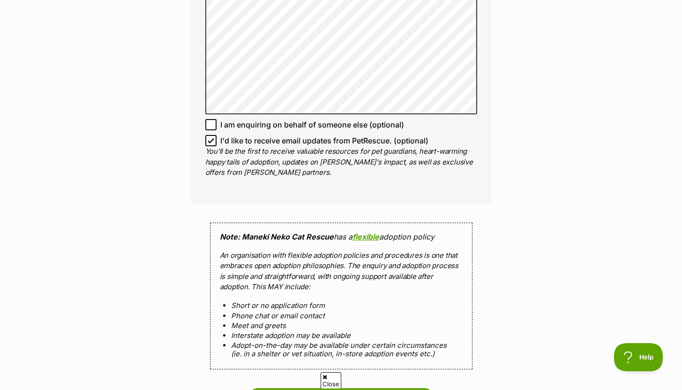
scroll to position [706, 0]
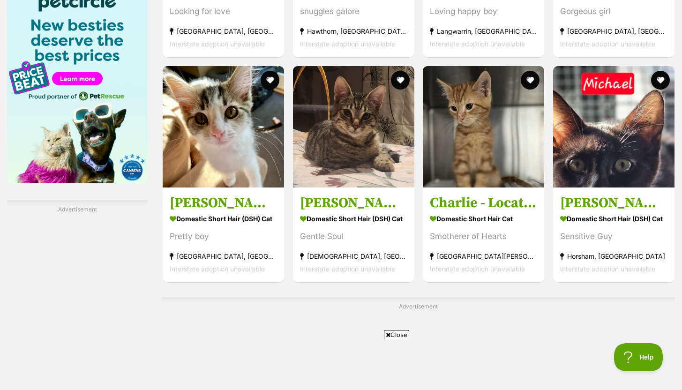
scroll to position [1466, 0]
